Goal: Check status: Check status

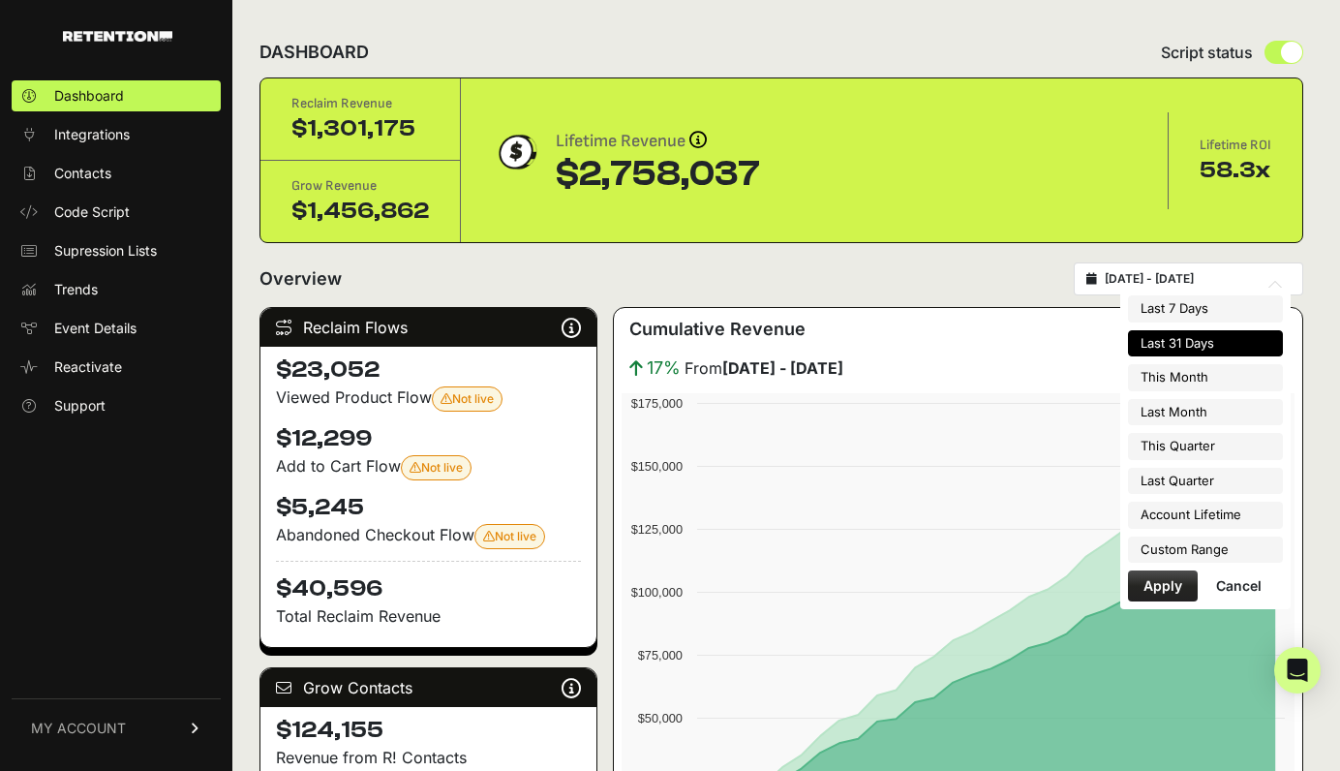
click at [1182, 285] on input "[DATE] - [DATE]" at bounding box center [1198, 278] width 186 height 15
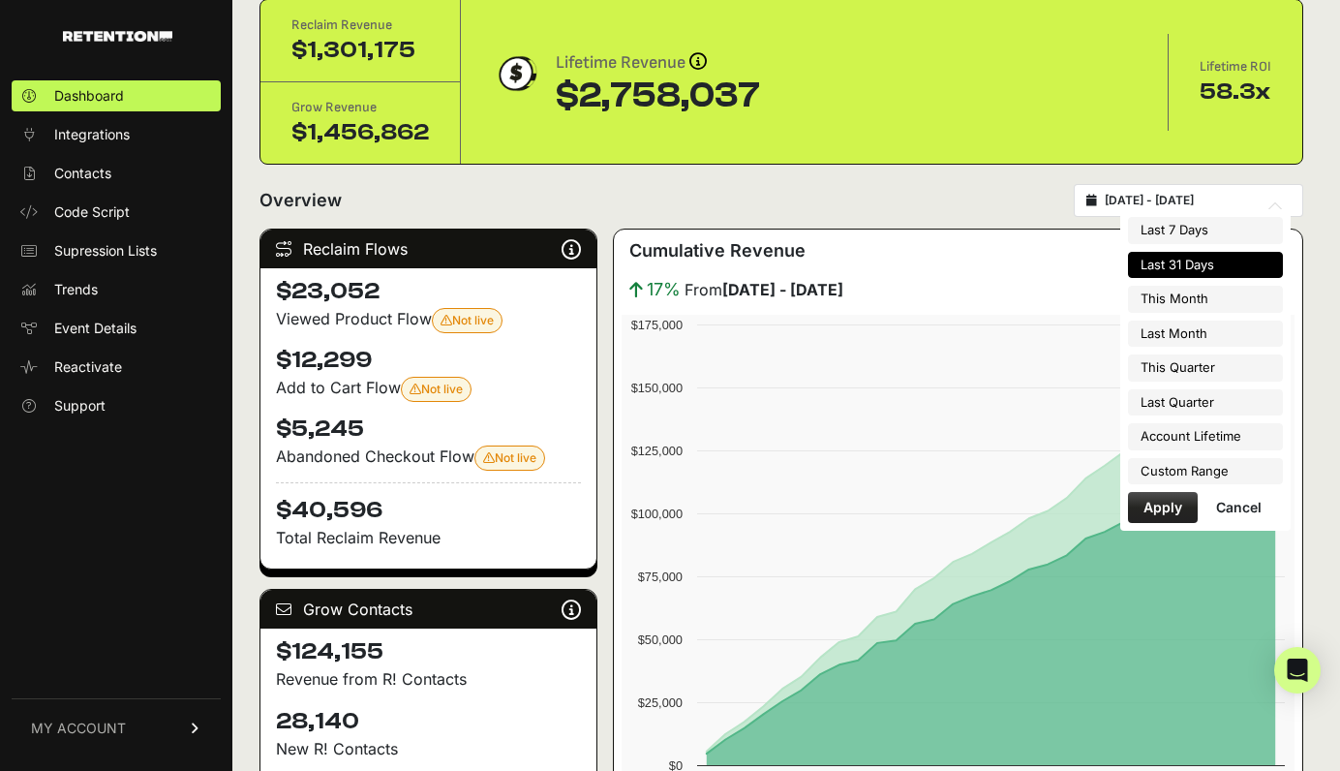
scroll to position [81, 0]
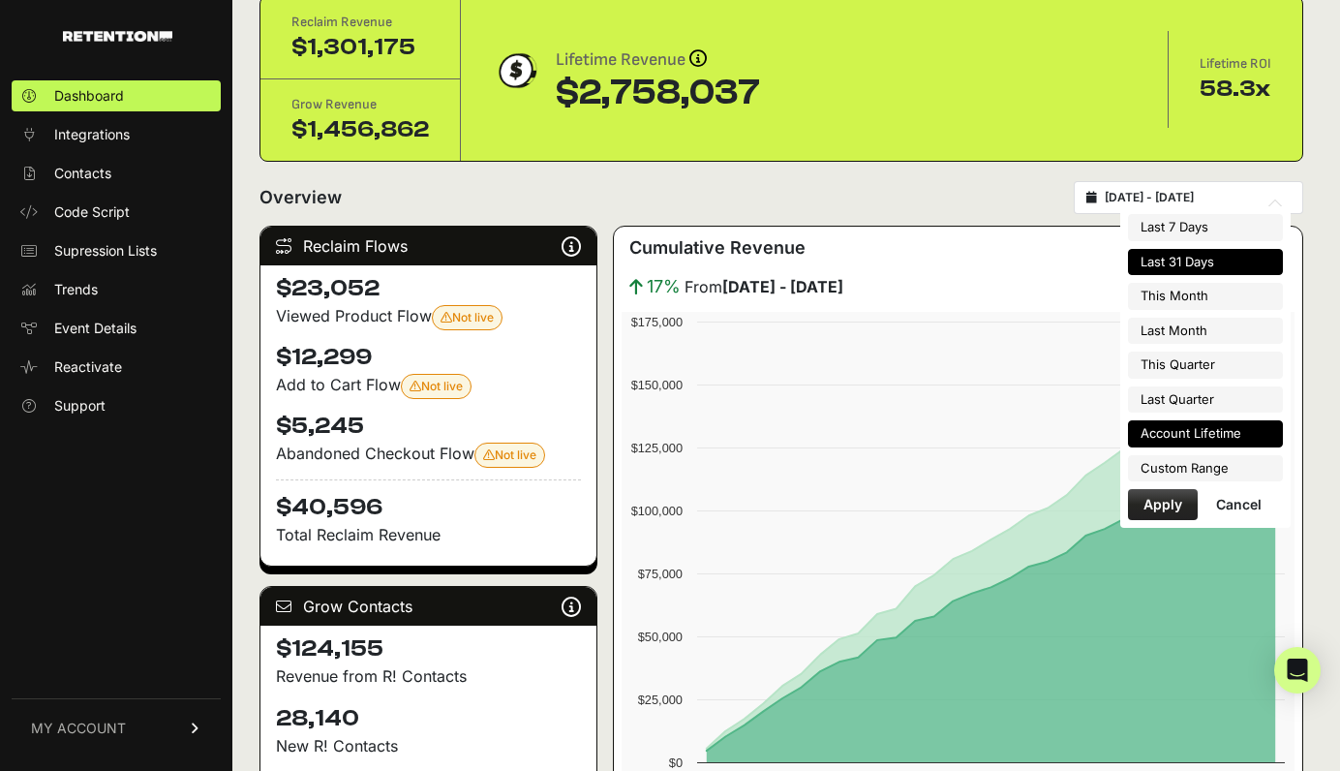
click at [1221, 438] on li "Account Lifetime" at bounding box center [1205, 433] width 155 height 27
type input "[DATE] - [DATE]"
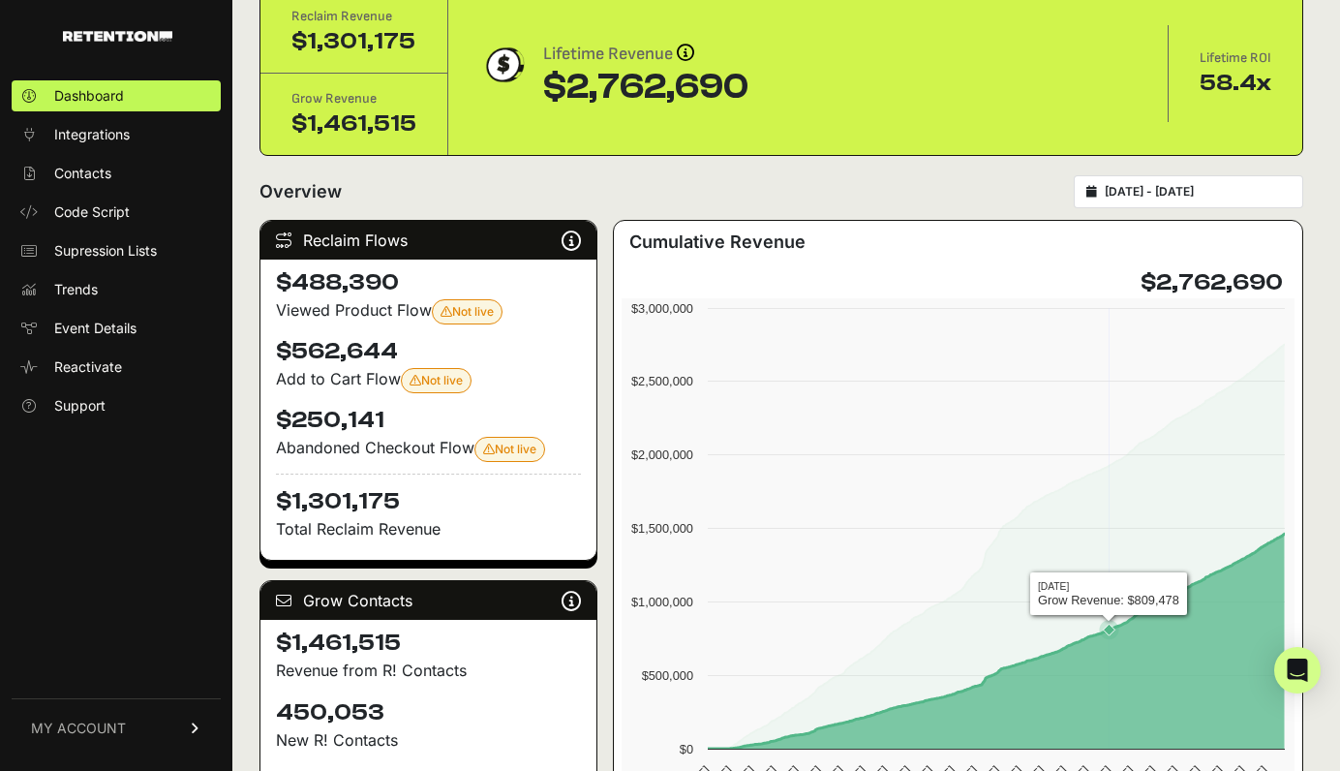
scroll to position [55, 0]
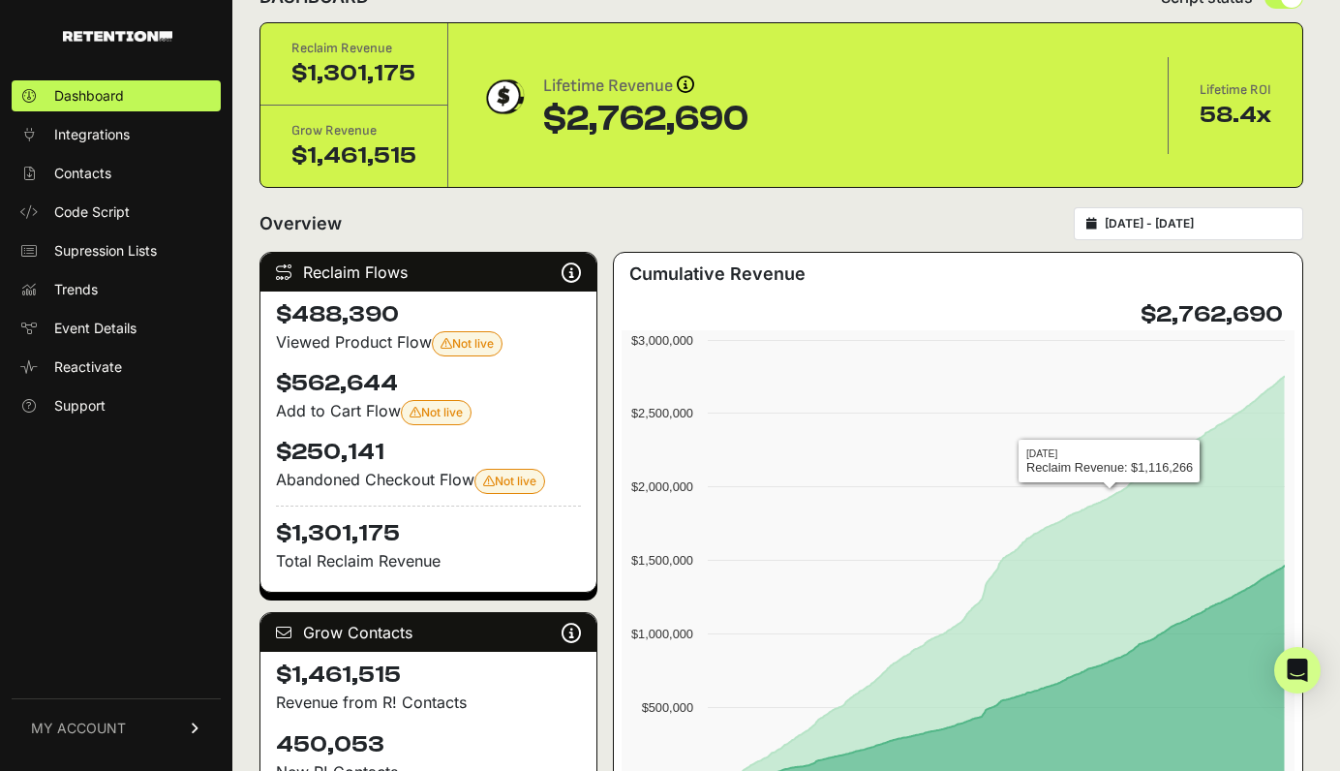
click at [996, 286] on div "Cumulative Revenue" at bounding box center [958, 279] width 673 height 39
click at [689, 276] on h3 "Cumulative Revenue" at bounding box center [717, 273] width 176 height 27
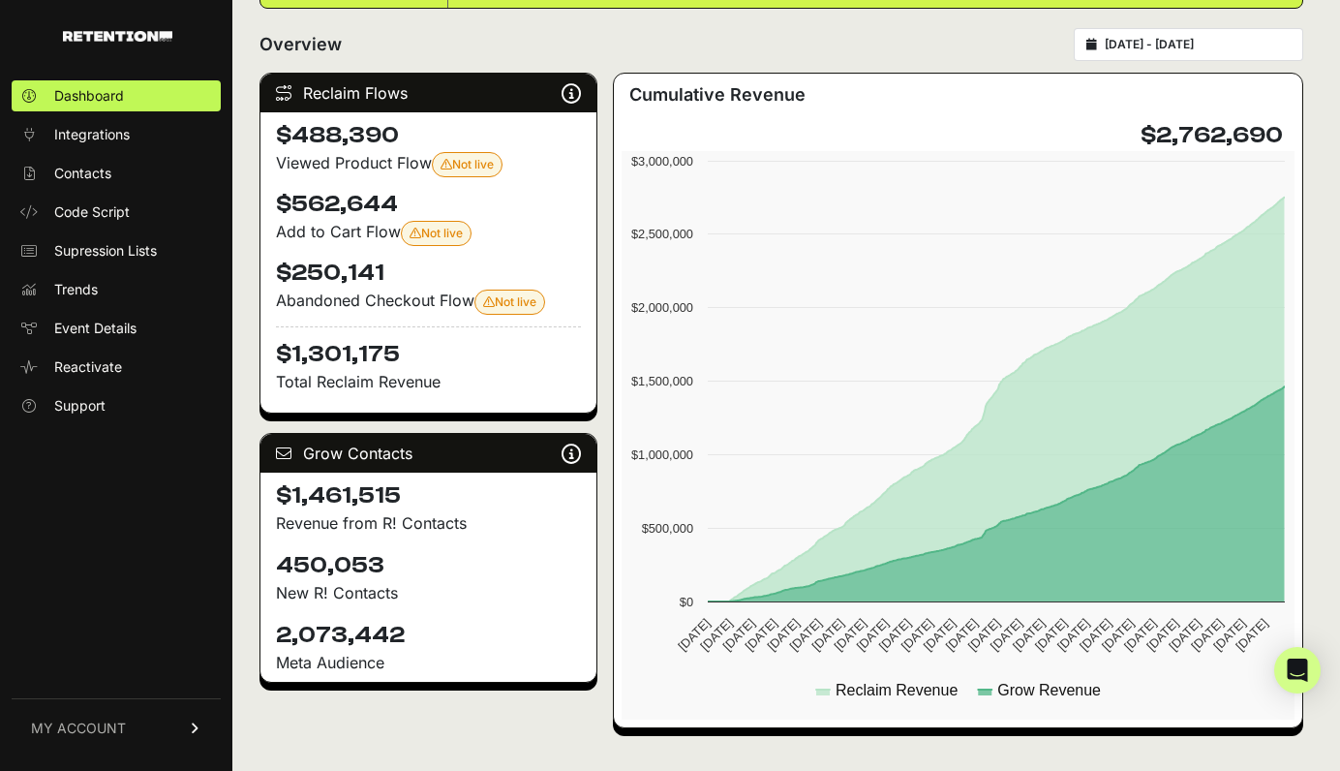
scroll to position [375, 0]
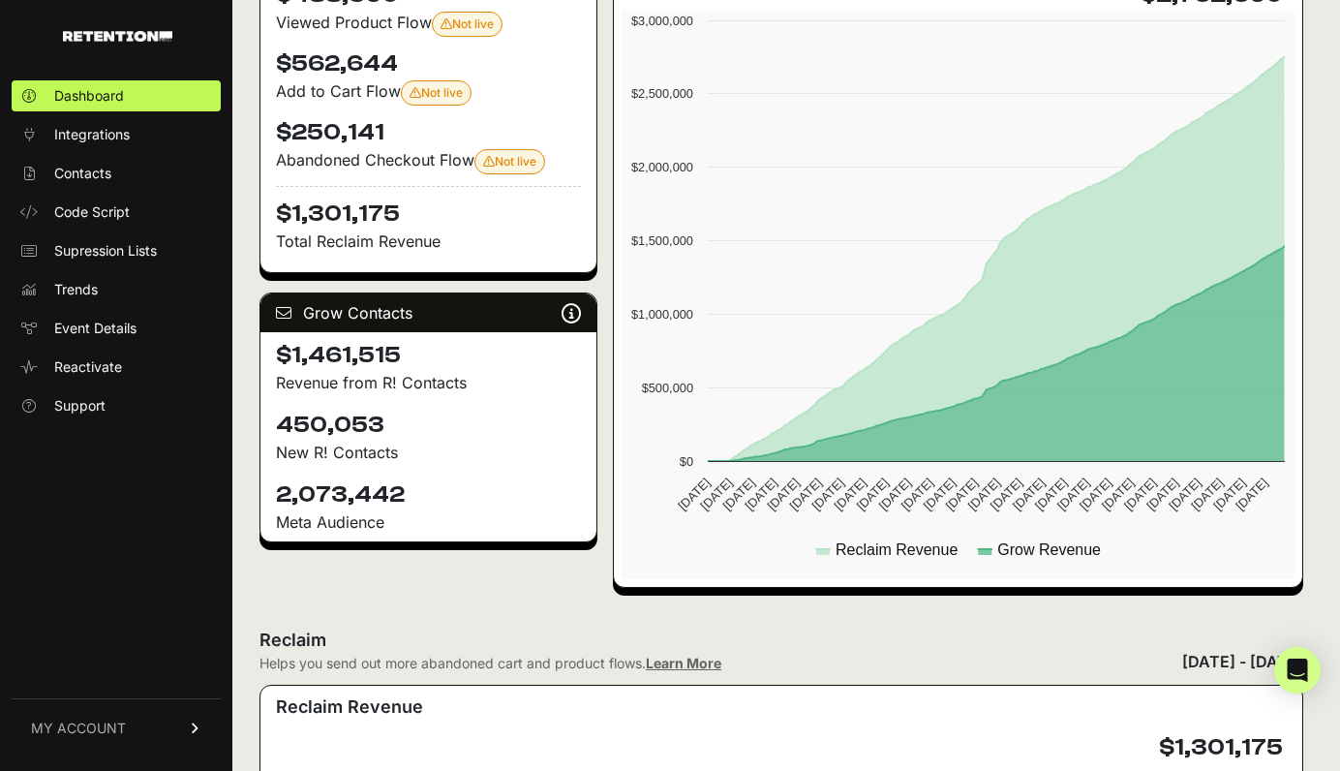
click at [871, 670] on div "Reclaim Helps you send out more abandoned cart and product flows. Learn More Fe…" at bounding box center [781, 649] width 1044 height 46
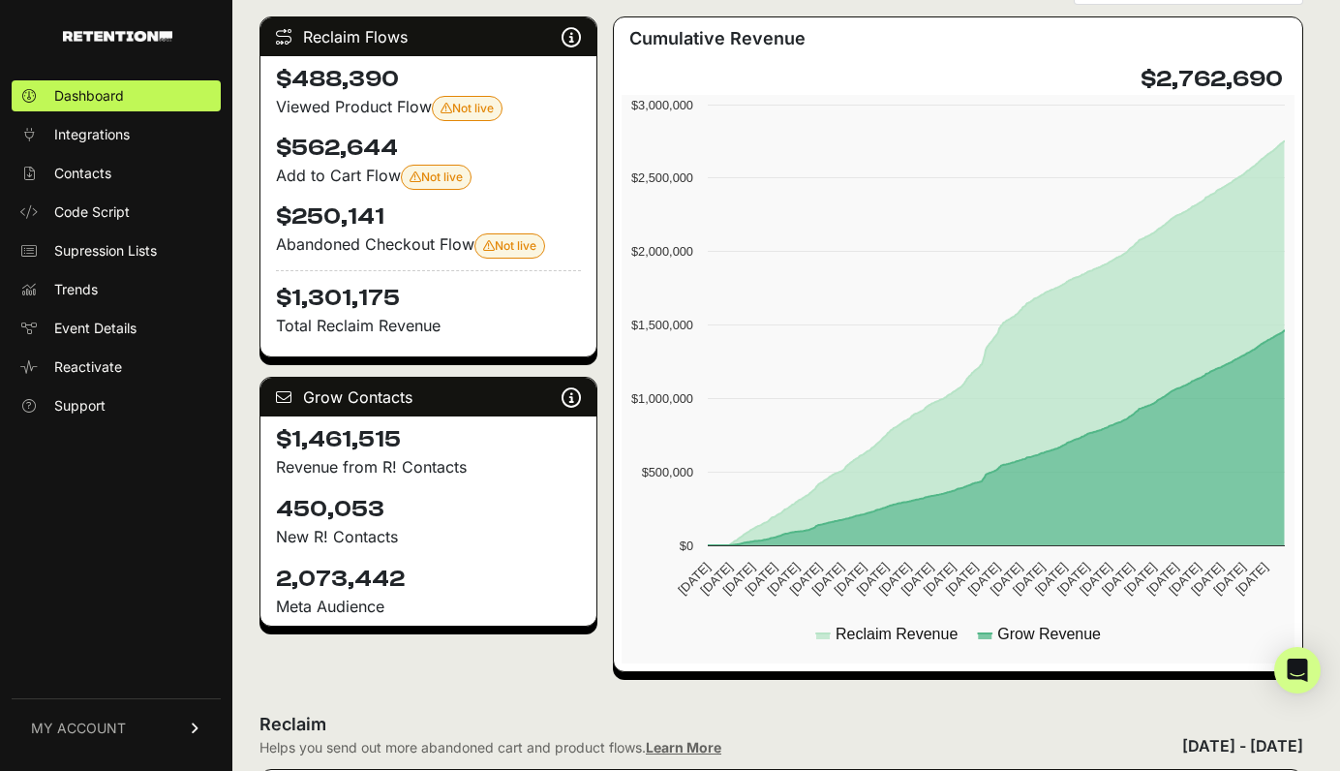
scroll to position [222, 0]
